Goal: Information Seeking & Learning: Learn about a topic

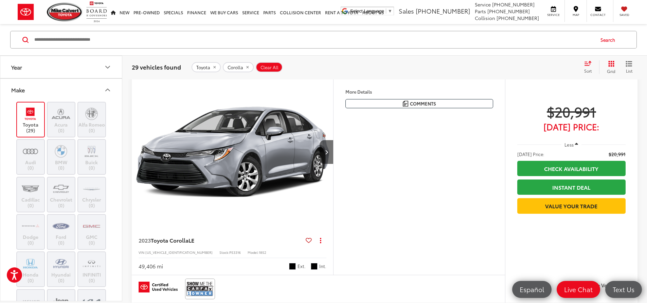
scroll to position [373, 0]
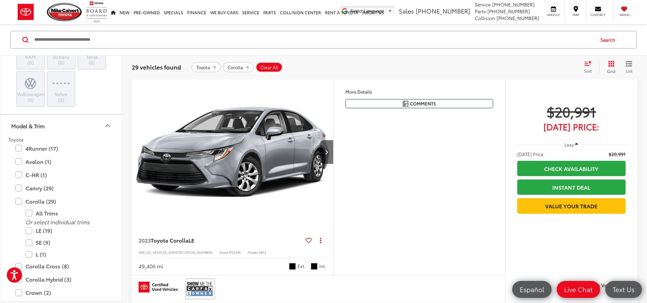
click at [130, 46] on input "Search by Make, Model, or Keyword" at bounding box center [314, 40] width 560 height 16
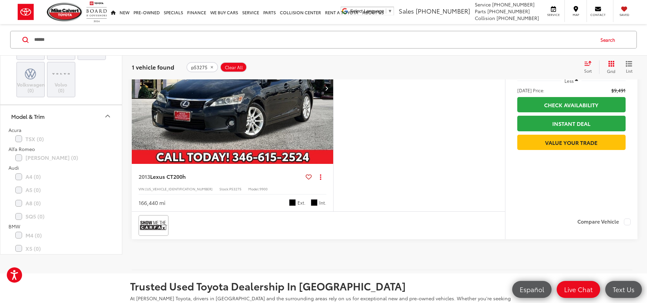
scroll to position [10, 0]
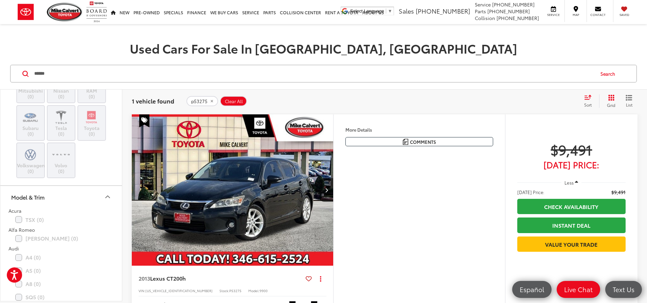
click at [169, 75] on input "******" at bounding box center [314, 74] width 560 height 16
click at [170, 75] on input "******" at bounding box center [314, 74] width 560 height 16
type input "*******"
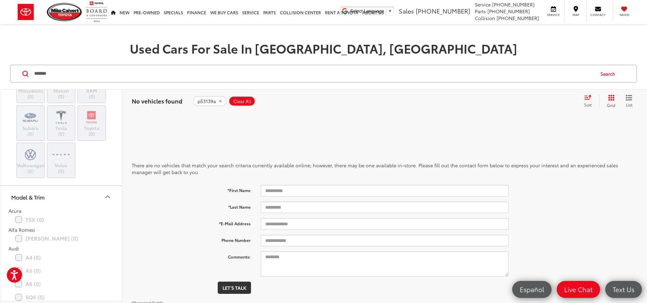
click at [135, 79] on input "*******" at bounding box center [314, 74] width 560 height 16
type input "*******"
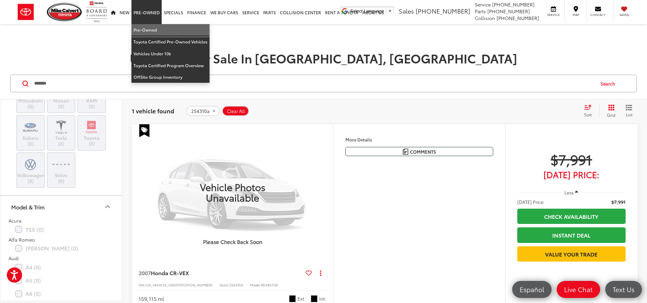
drag, startPoint x: 151, startPoint y: 26, endPoint x: 159, endPoint y: 31, distance: 9.3
click at [151, 26] on link "Pre-Owned" at bounding box center [170, 30] width 78 height 12
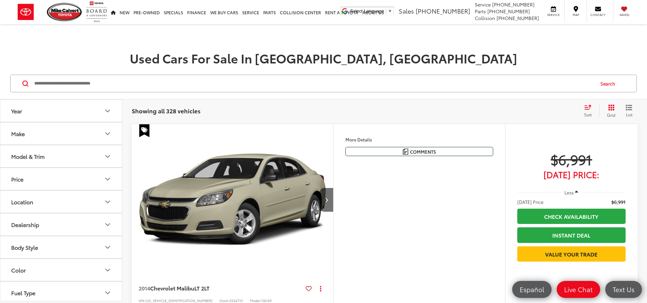
click at [107, 136] on icon "Make" at bounding box center [108, 134] width 8 height 8
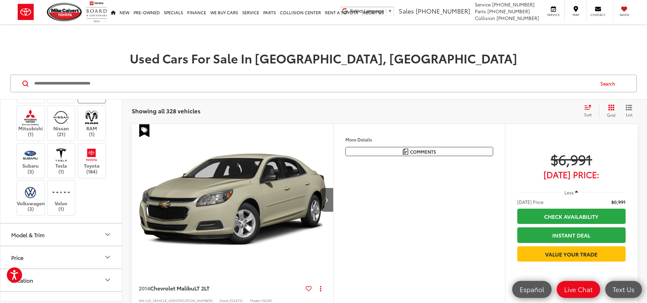
scroll to position [272, 0]
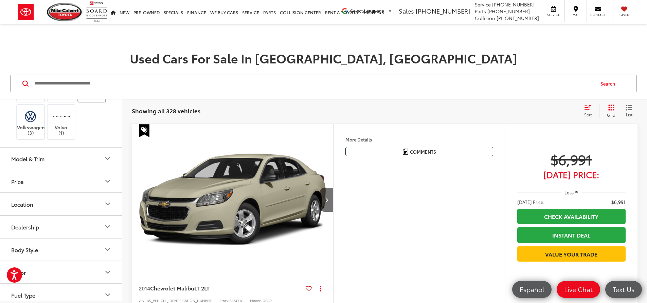
click at [95, 87] on img at bounding box center [91, 79] width 19 height 16
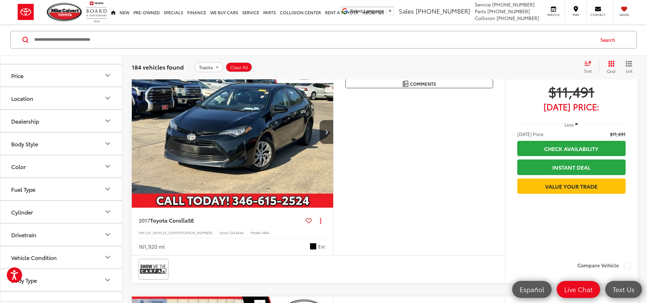
scroll to position [339, 0]
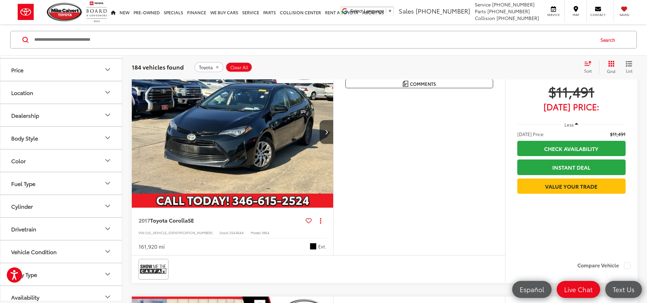
click at [74, 58] on button "Model & Trim" at bounding box center [61, 47] width 122 height 22
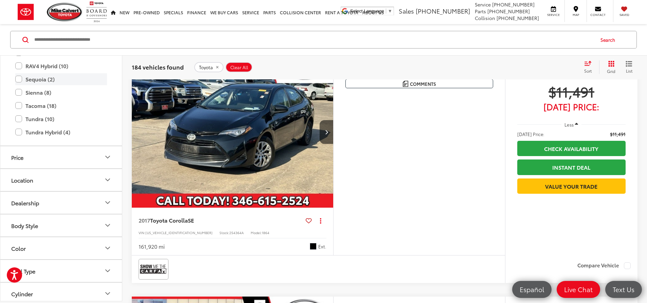
scroll to position [577, 0]
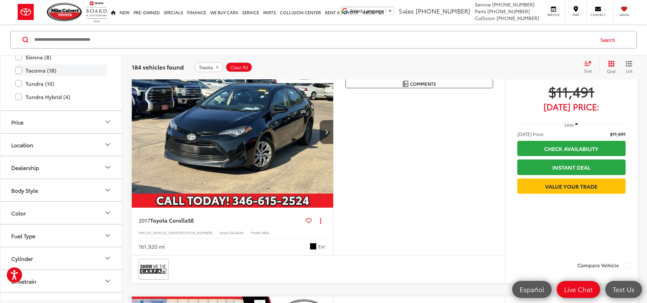
click at [50, 76] on label "Tacoma (18)" at bounding box center [61, 70] width 92 height 12
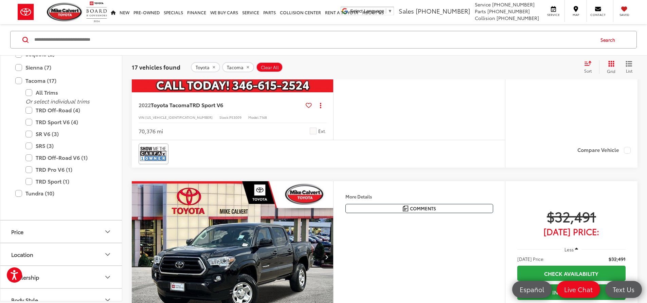
scroll to position [68, 0]
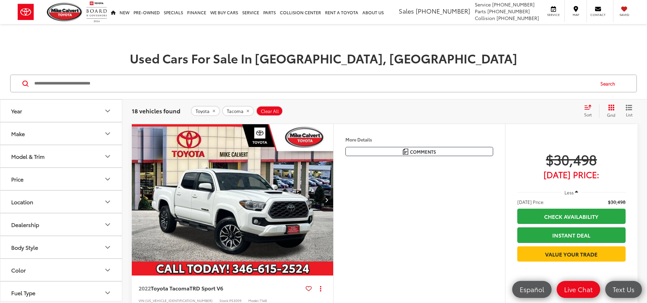
click at [187, 85] on input "Search by Make, Model, or Keyword" at bounding box center [314, 83] width 560 height 16
paste input "******"
type input "******"
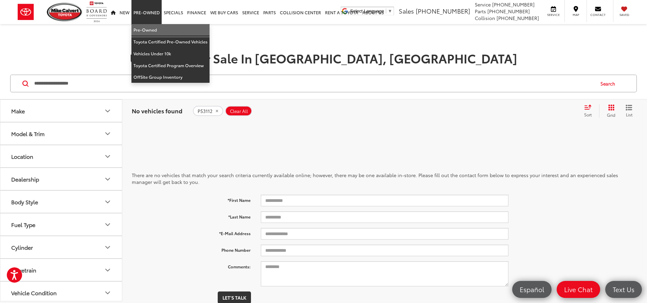
click at [149, 27] on link "Pre-Owned" at bounding box center [170, 30] width 78 height 12
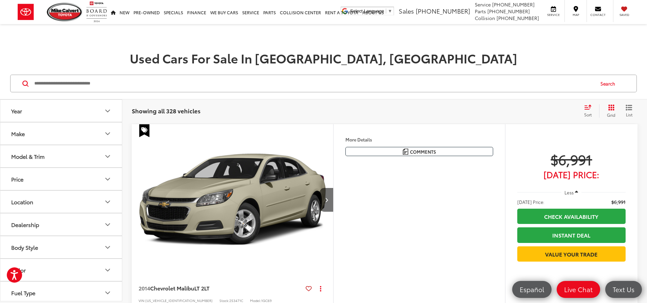
click at [107, 159] on icon "Model & Trim" at bounding box center [108, 156] width 8 height 8
click at [111, 155] on icon "Model & Trim" at bounding box center [108, 156] width 8 height 8
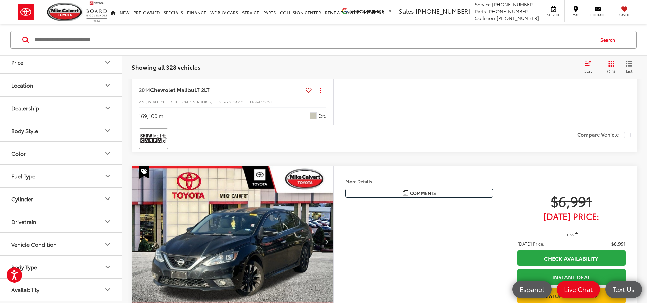
scroll to position [238, 0]
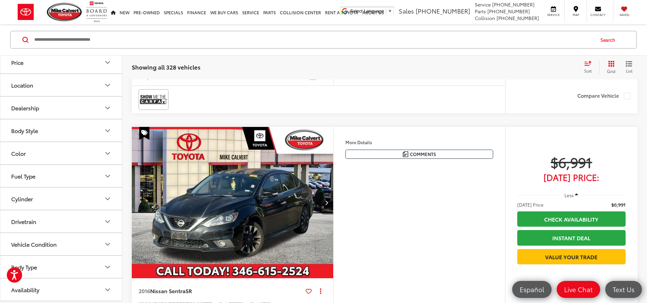
click at [44, 272] on button "Body Type" at bounding box center [61, 267] width 122 height 22
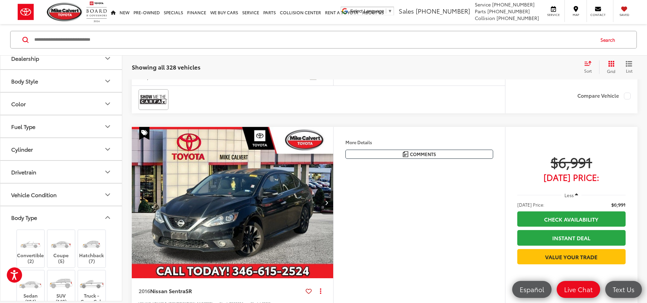
scroll to position [209, 0]
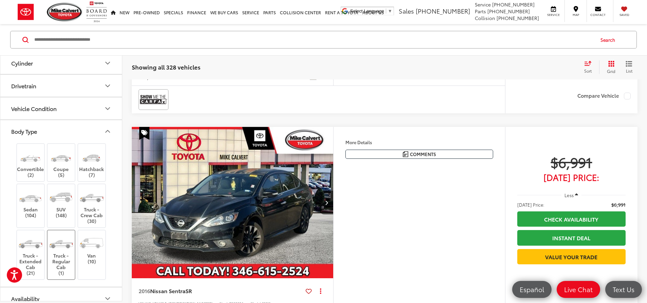
click at [62, 256] on label "Truck - Regular Cab (1)" at bounding box center [61, 255] width 27 height 42
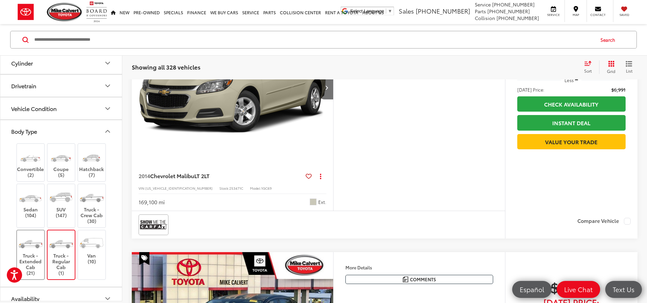
scroll to position [44, 0]
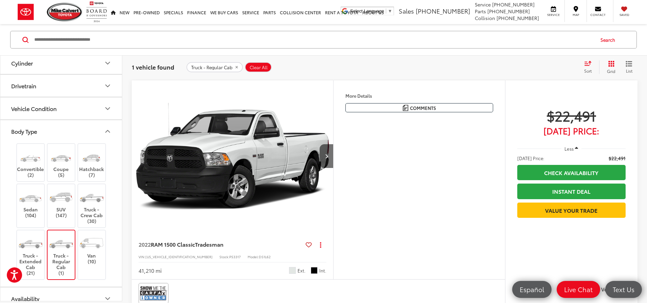
click at [70, 255] on label "Truck - Regular Cab (1)" at bounding box center [61, 255] width 27 height 42
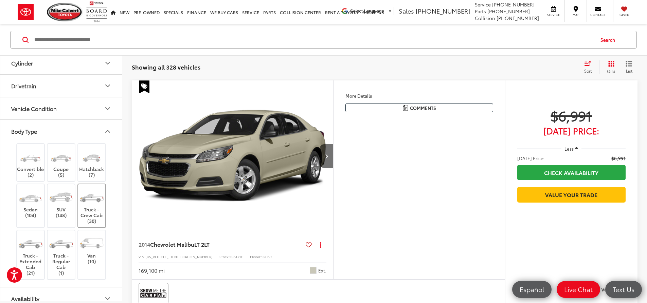
click at [95, 219] on label "Truck - Crew Cab (30)" at bounding box center [91, 206] width 27 height 36
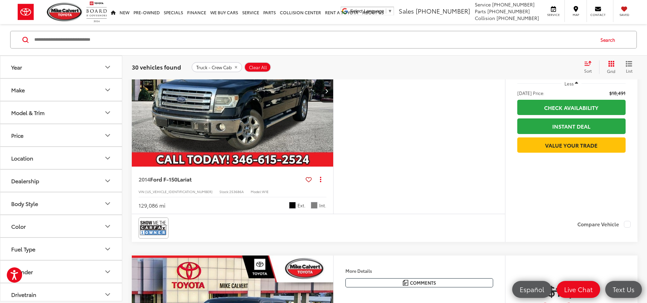
click at [53, 90] on button "Make" at bounding box center [61, 90] width 122 height 22
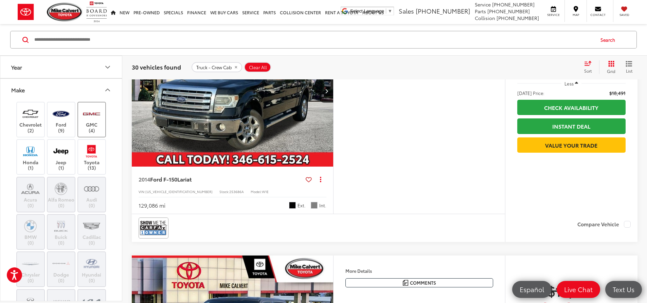
click at [97, 127] on label "GMC (4)" at bounding box center [91, 119] width 27 height 27
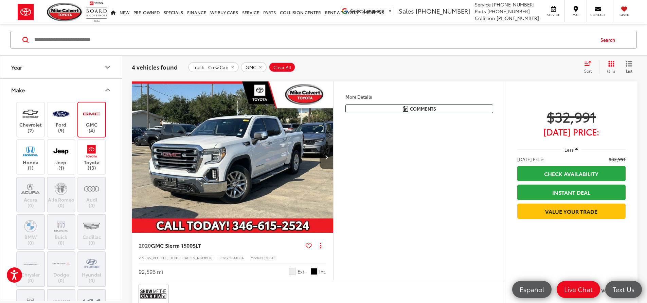
scroll to position [281, 0]
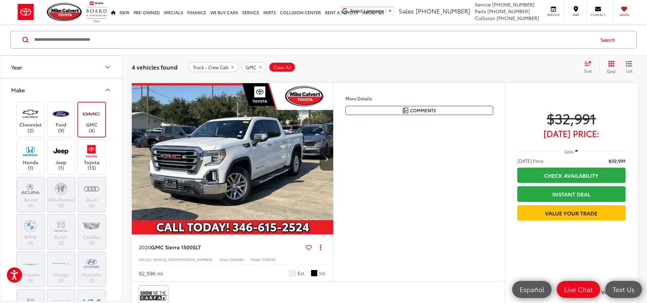
click at [267, 224] on img "2020 GMC Sierra 1500 SLT 0" at bounding box center [232, 159] width 202 height 152
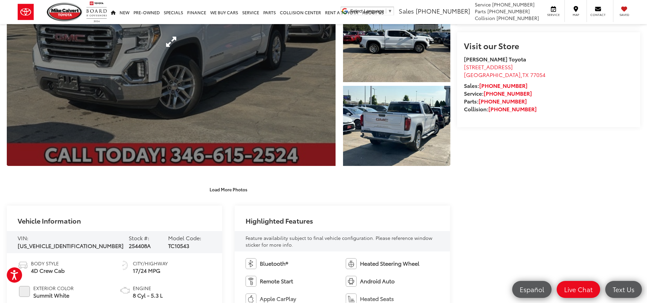
scroll to position [136, 0]
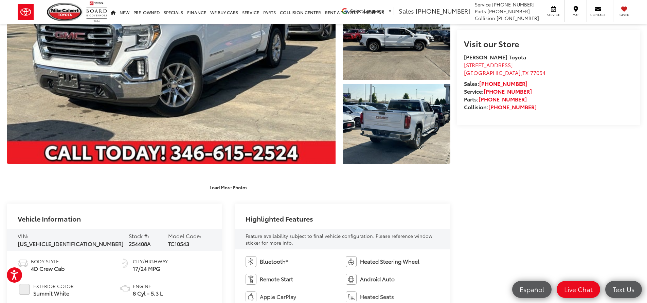
click at [129, 240] on span "254408A" at bounding box center [140, 244] width 22 height 8
copy span "254408A"
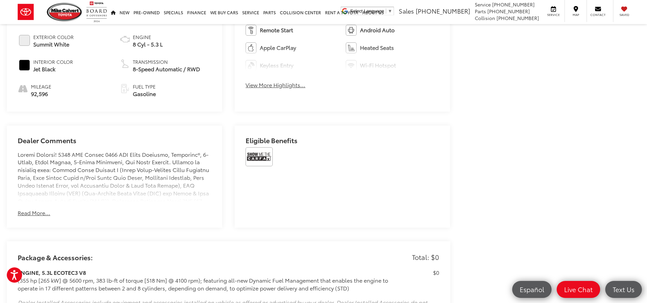
scroll to position [339, 0]
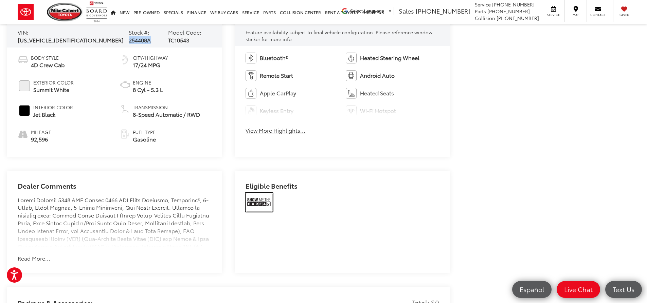
click at [265, 205] on img at bounding box center [258, 202] width 27 height 19
